Goal: Information Seeking & Learning: Learn about a topic

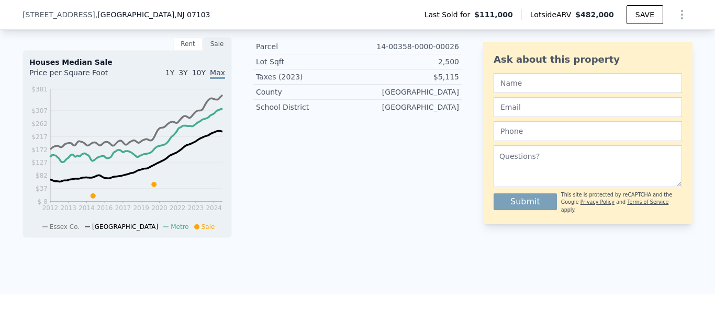
scroll to position [4, 0]
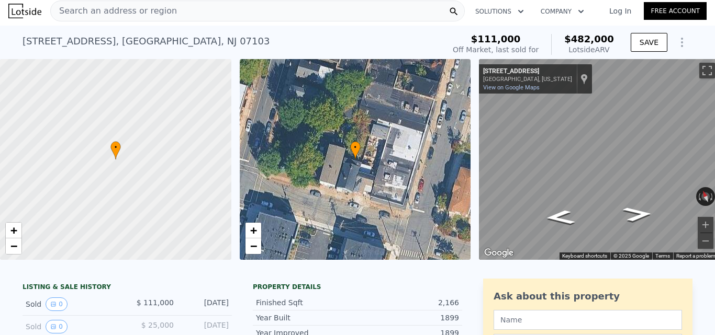
click at [191, 15] on div "Search an address or region" at bounding box center [257, 11] width 414 height 21
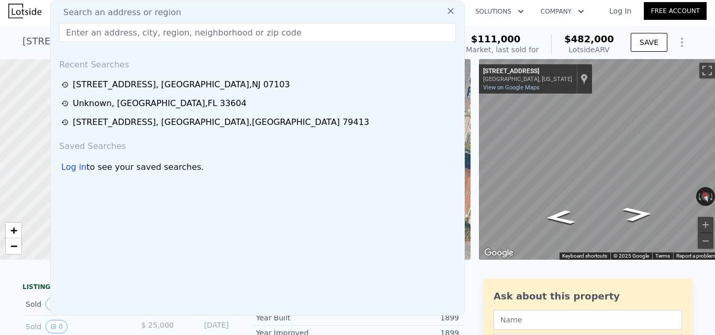
type input "[STREET_ADDRESS]"
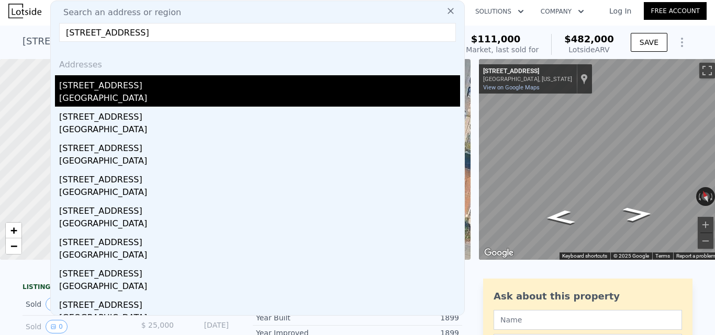
click at [187, 84] on div "[STREET_ADDRESS]" at bounding box center [259, 83] width 401 height 17
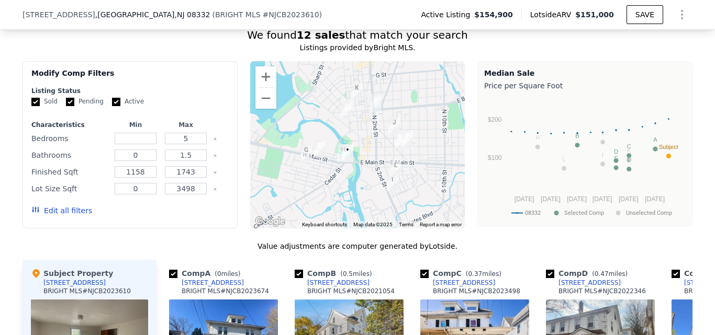
scroll to position [680, 0]
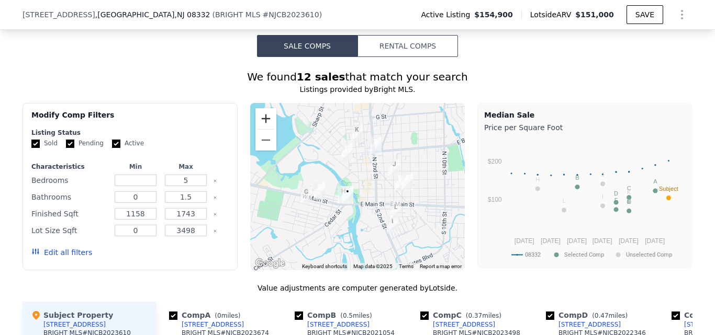
click at [270, 127] on button "Zoom in" at bounding box center [265, 118] width 21 height 21
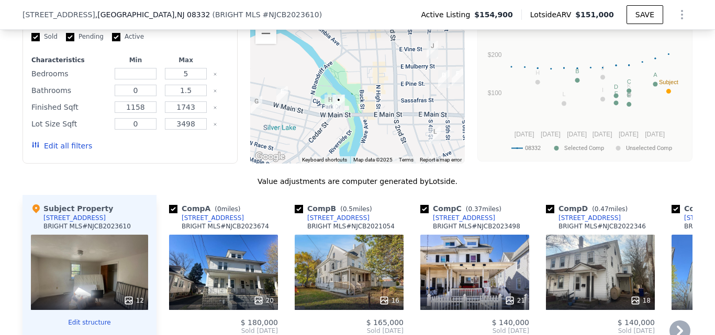
scroll to position [733, 0]
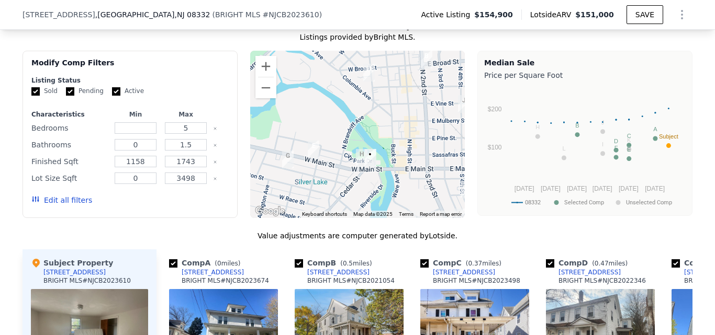
drag, startPoint x: 310, startPoint y: 129, endPoint x: 343, endPoint y: 129, distance: 32.4
click at [343, 129] on div at bounding box center [357, 134] width 215 height 167
click at [266, 73] on button "Zoom in" at bounding box center [265, 66] width 21 height 21
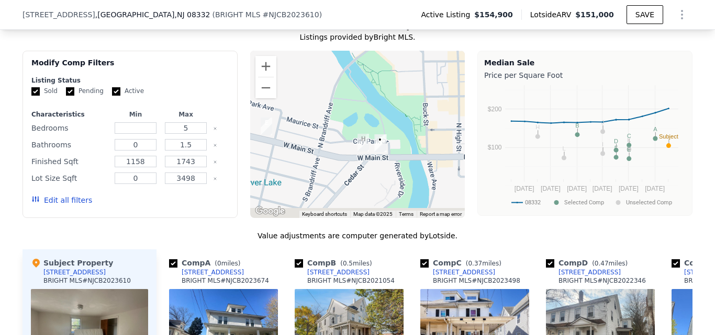
drag, startPoint x: 381, startPoint y: 149, endPoint x: 377, endPoint y: 94, distance: 55.6
click at [377, 94] on div at bounding box center [357, 134] width 215 height 167
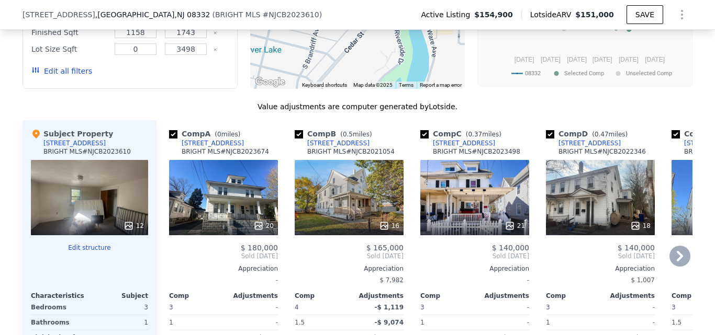
scroll to position [886, 0]
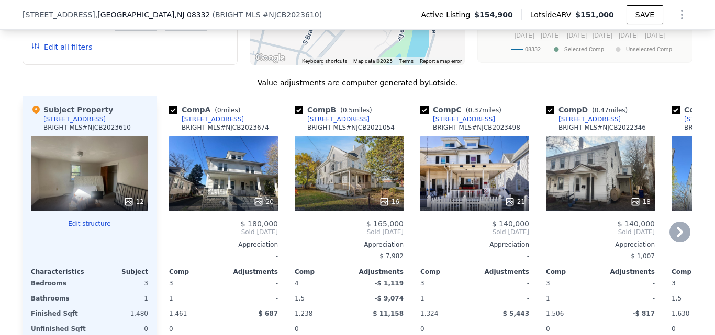
click at [686, 240] on icon at bounding box center [679, 232] width 21 height 21
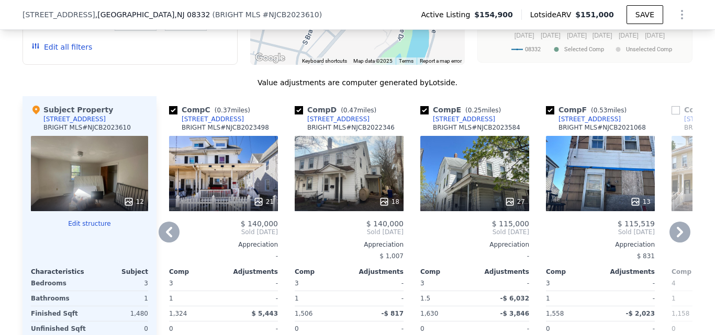
scroll to position [938, 0]
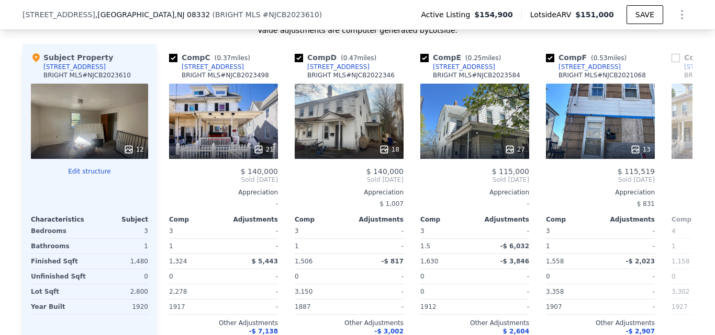
click at [294, 10] on div "[STREET_ADDRESS] ( BRIGHT MLS # NJCB2023610 ) Active Listing $154,900 Lotside A…" at bounding box center [357, 14] width 670 height 29
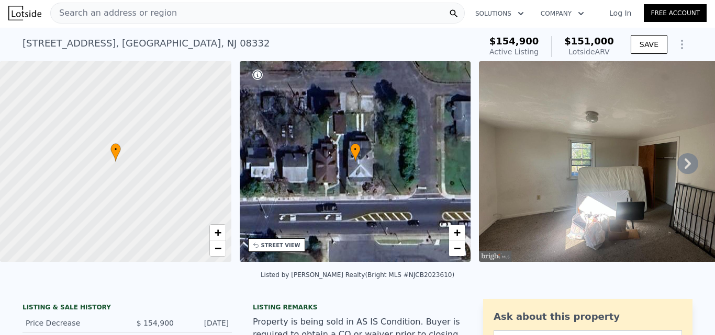
scroll to position [0, 0]
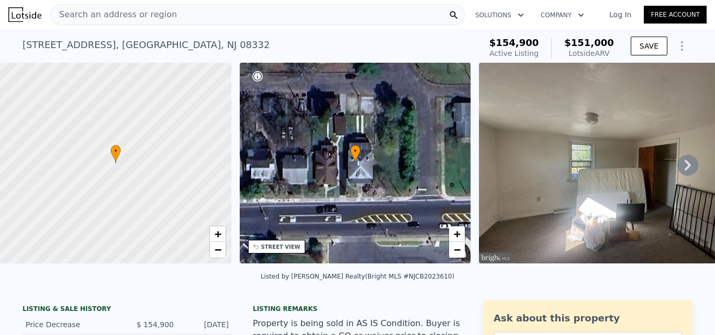
click at [253, 13] on div "Search an address or region" at bounding box center [257, 14] width 414 height 21
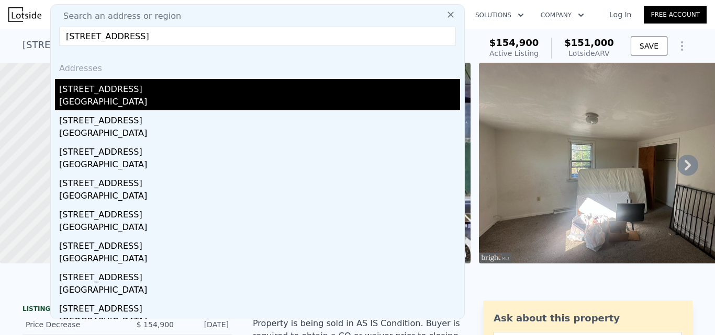
type input "[STREET_ADDRESS]"
click at [229, 92] on div "[STREET_ADDRESS]" at bounding box center [259, 87] width 401 height 17
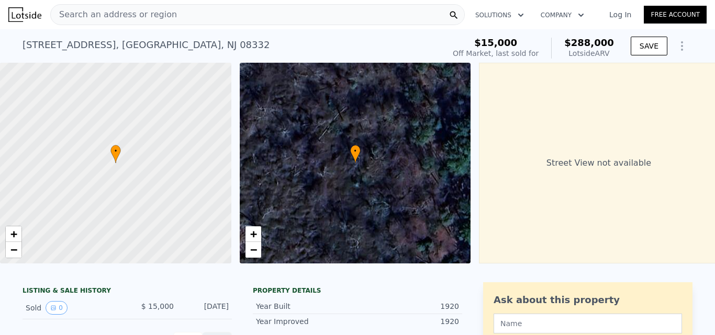
click at [217, 20] on div "Search an address or region" at bounding box center [257, 14] width 414 height 21
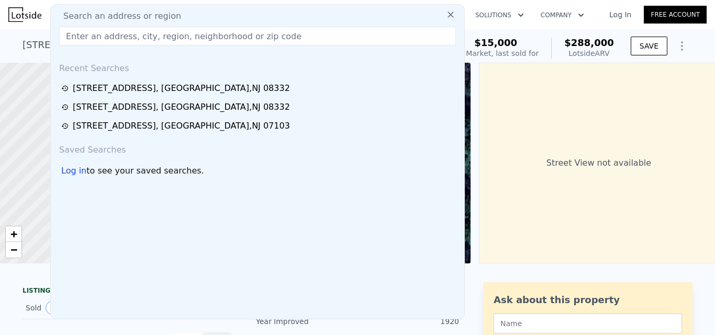
type input "[STREET_ADDRESS]"
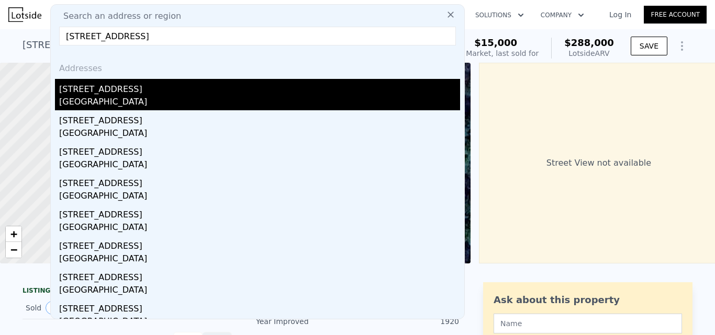
click at [227, 97] on div "[GEOGRAPHIC_DATA]" at bounding box center [259, 103] width 401 height 15
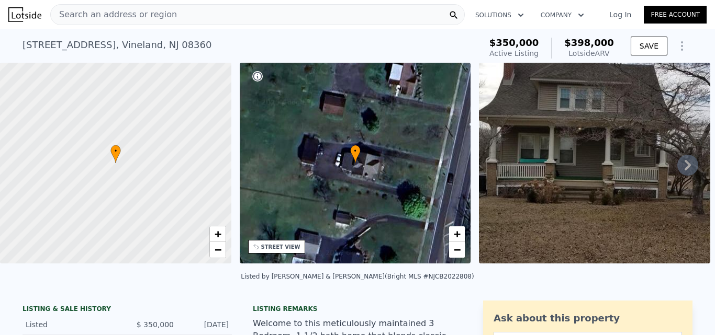
click at [185, 19] on div "Search an address or region" at bounding box center [257, 14] width 414 height 21
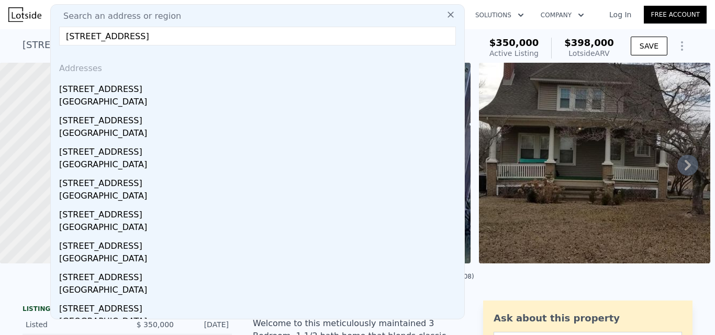
type input "[STREET_ADDRESS]"
click at [190, 91] on div "[STREET_ADDRESS]" at bounding box center [259, 87] width 401 height 17
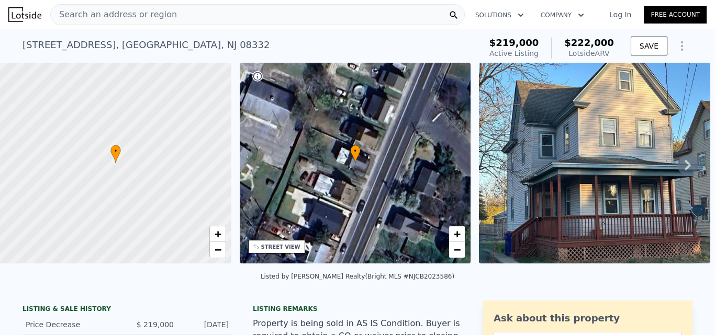
click at [270, 18] on div "Search an address or region" at bounding box center [257, 14] width 414 height 21
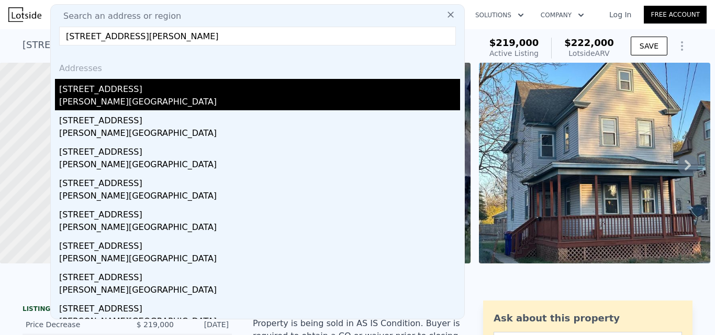
type input "[STREET_ADDRESS][PERSON_NAME]"
click at [245, 96] on div "[PERSON_NAME][GEOGRAPHIC_DATA]" at bounding box center [259, 103] width 401 height 15
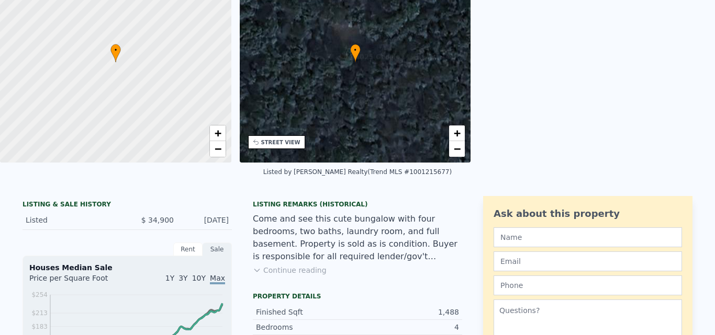
scroll to position [4, 0]
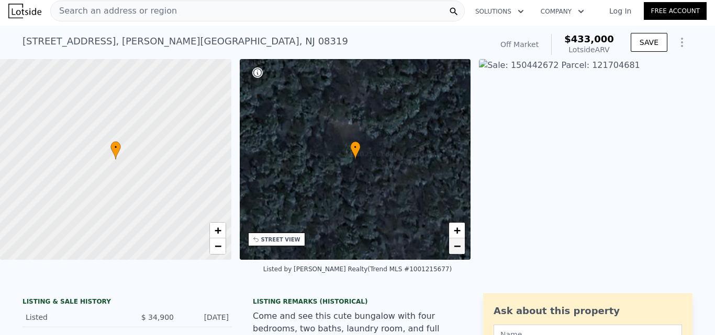
click at [458, 248] on span "−" at bounding box center [457, 246] width 7 height 13
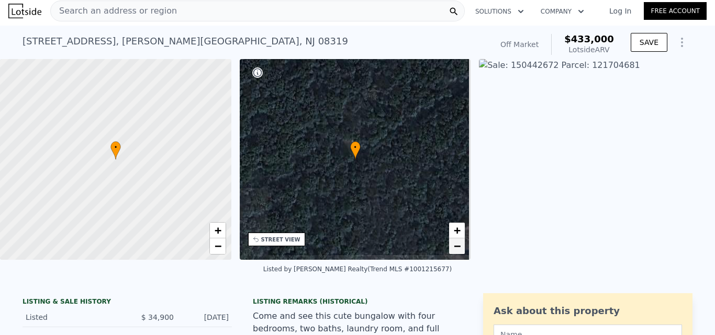
click at [458, 248] on span "−" at bounding box center [457, 246] width 7 height 13
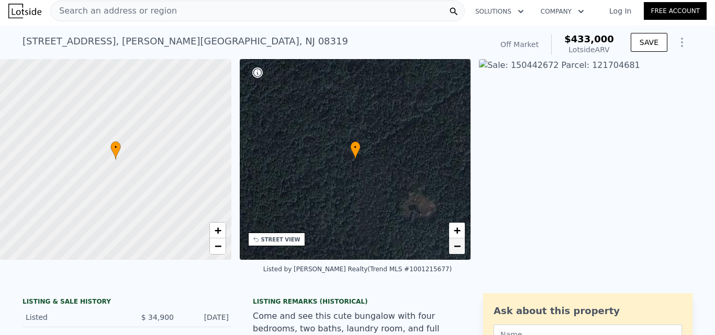
click at [458, 248] on span "−" at bounding box center [457, 246] width 7 height 13
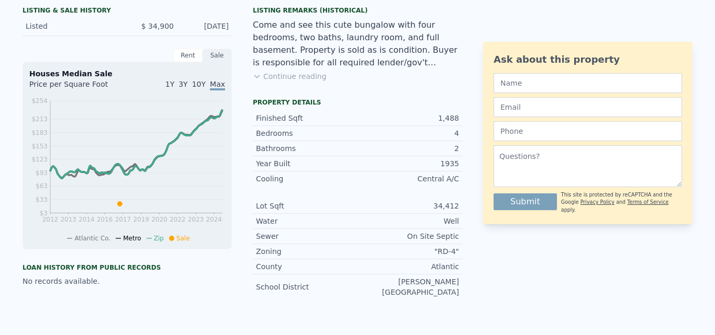
scroll to position [0, 0]
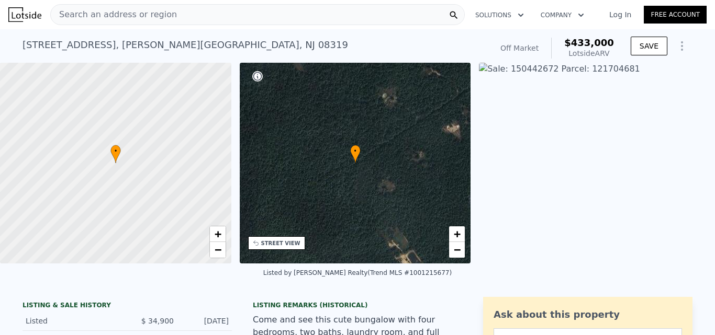
click at [255, 13] on div "Search an address or region" at bounding box center [257, 14] width 414 height 21
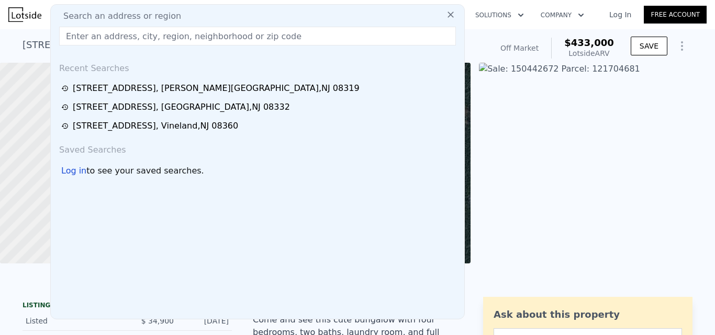
type input "[STREET_ADDRESS]"
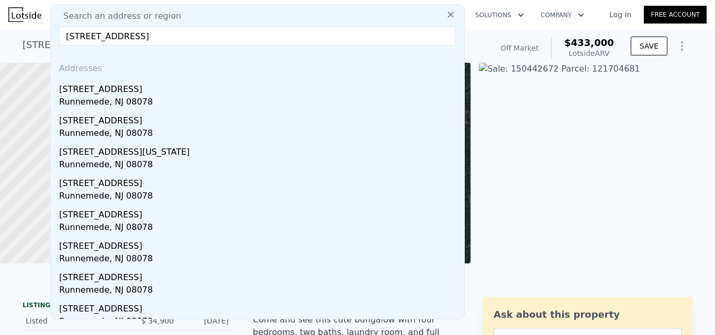
click at [236, 84] on div "[STREET_ADDRESS]" at bounding box center [259, 87] width 401 height 17
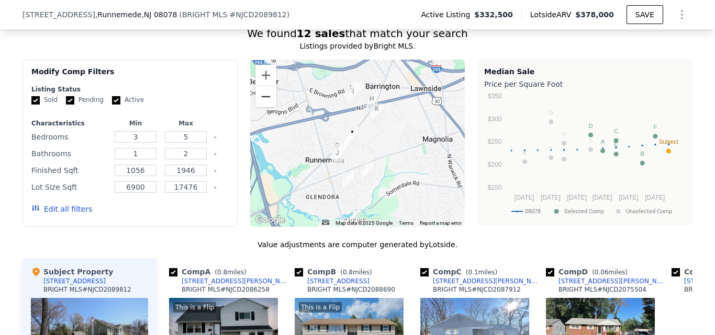
scroll to position [886, 0]
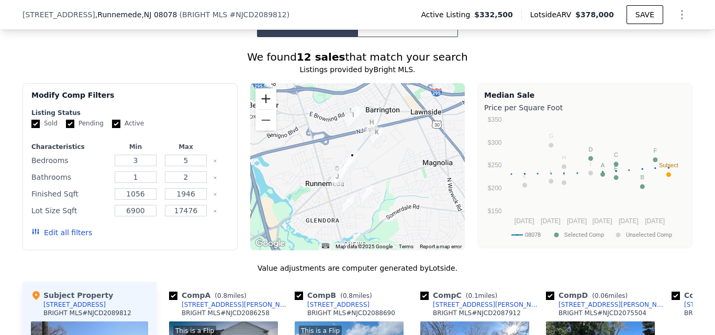
click at [263, 109] on button "Zoom in" at bounding box center [265, 98] width 21 height 21
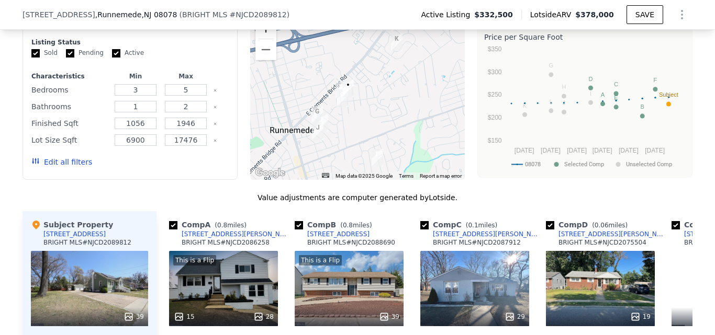
scroll to position [938, 0]
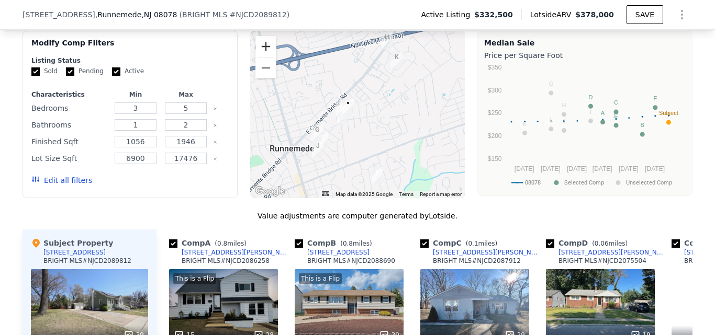
click at [267, 55] on button "Zoom in" at bounding box center [265, 46] width 21 height 21
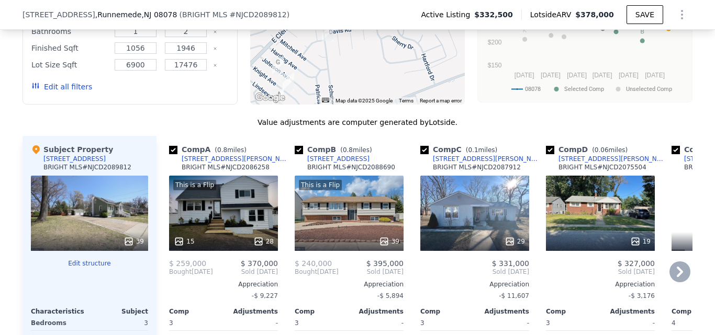
scroll to position [1043, 0]
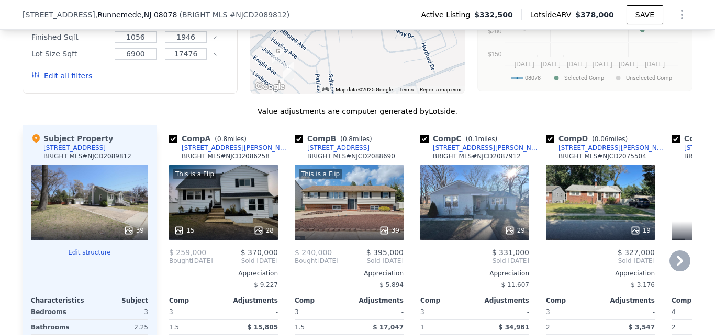
click at [604, 233] on div "19" at bounding box center [600, 231] width 100 height 10
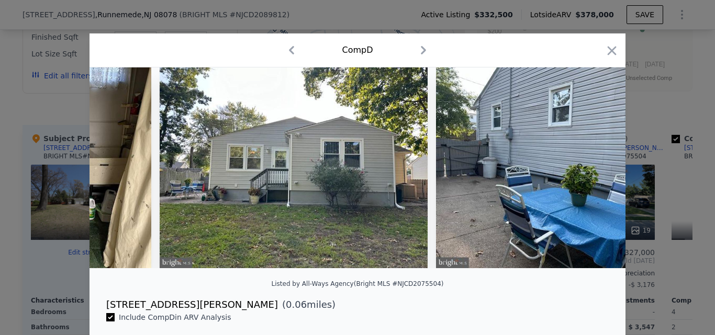
scroll to position [0, 4090]
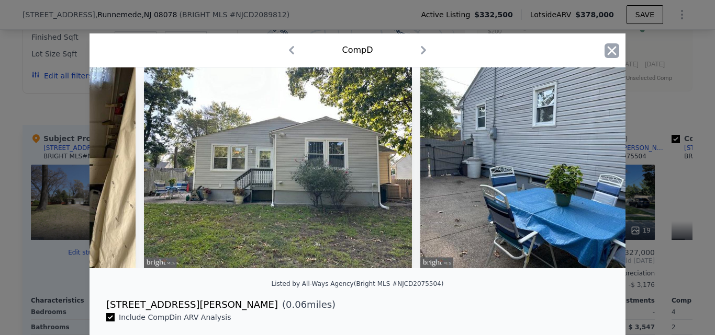
click at [607, 53] on icon "button" at bounding box center [611, 50] width 15 height 15
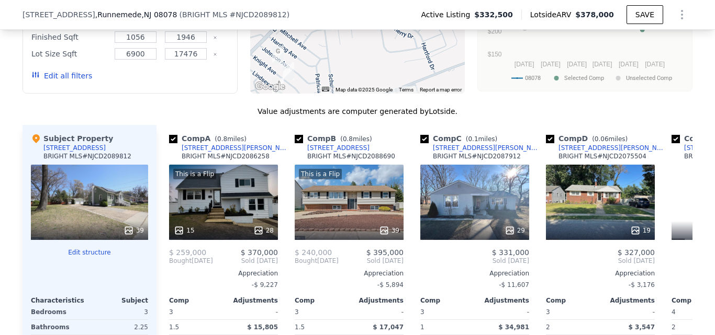
click at [87, 213] on div "39" at bounding box center [89, 202] width 117 height 75
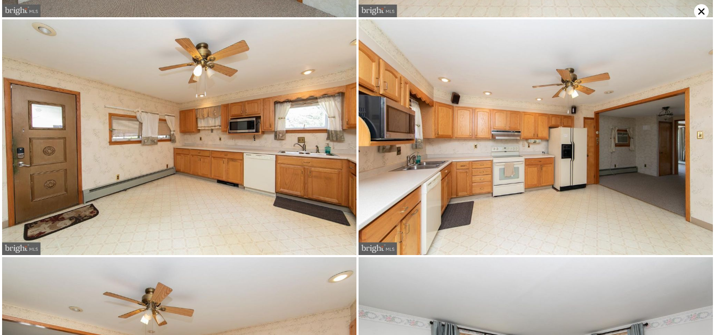
scroll to position [1179, 0]
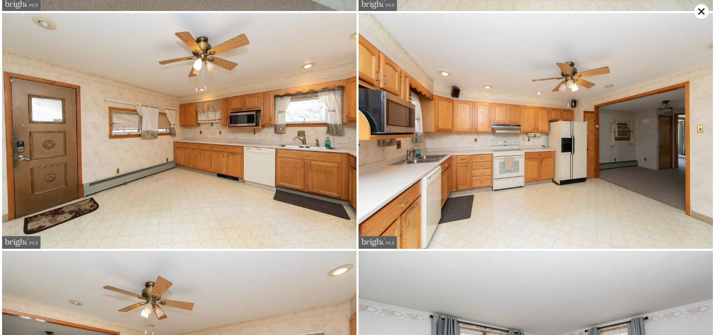
click at [695, 7] on icon at bounding box center [701, 11] width 15 height 15
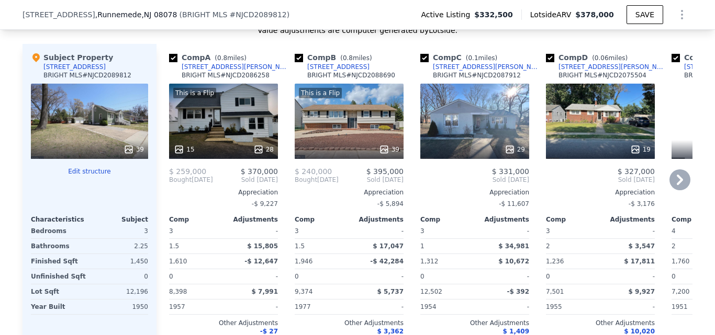
scroll to position [1147, 0]
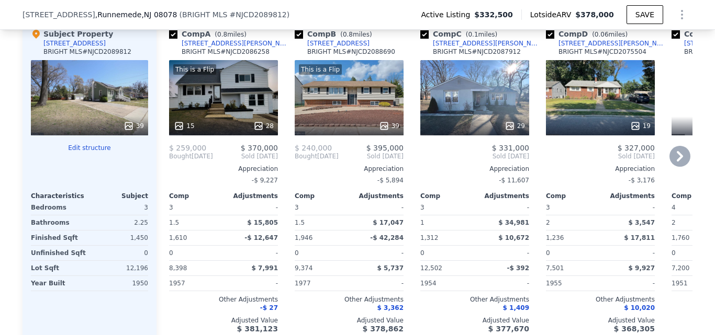
click at [684, 167] on icon at bounding box center [679, 156] width 21 height 21
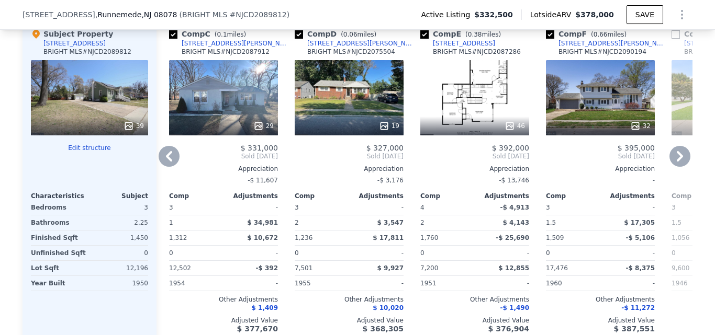
click at [169, 165] on icon at bounding box center [169, 156] width 21 height 21
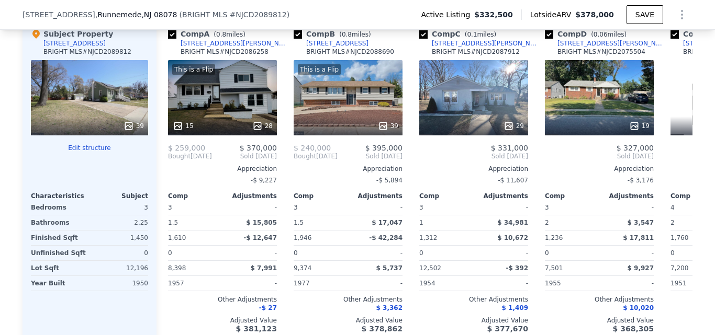
scroll to position [0, 0]
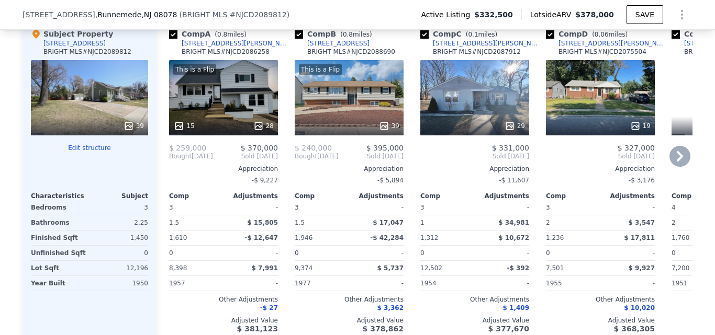
click at [169, 161] on span "Bought" at bounding box center [180, 156] width 22 height 8
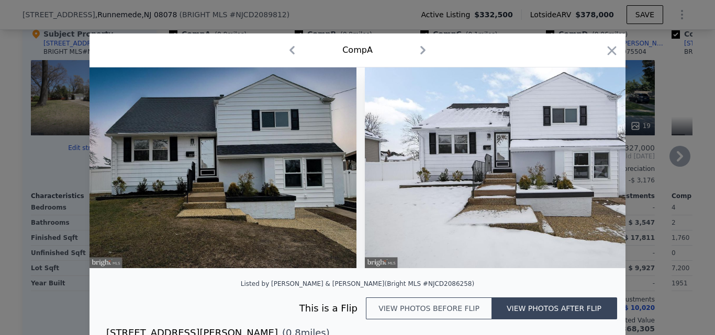
click at [628, 74] on div at bounding box center [357, 167] width 715 height 335
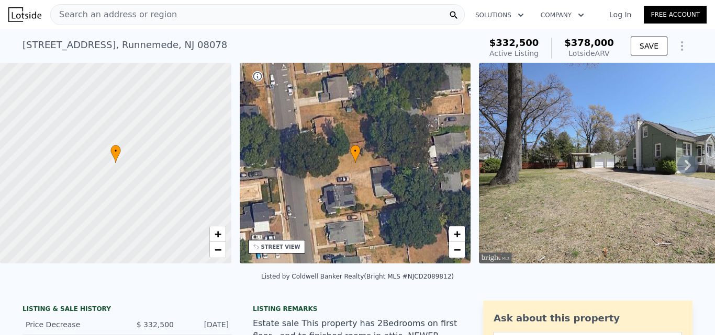
click at [208, 19] on div "Search an address or region" at bounding box center [257, 14] width 414 height 21
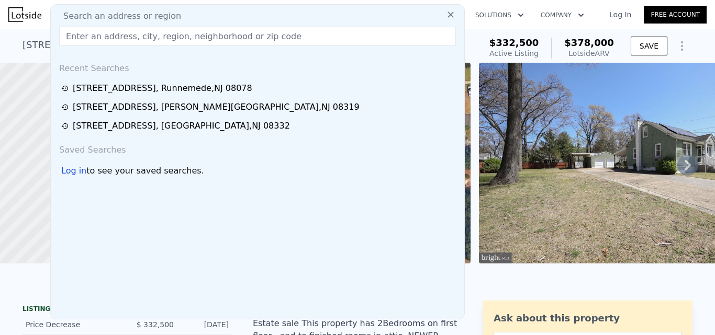
type input "[STREET_ADDRESS]"
